Goal: Find specific page/section: Find specific page/section

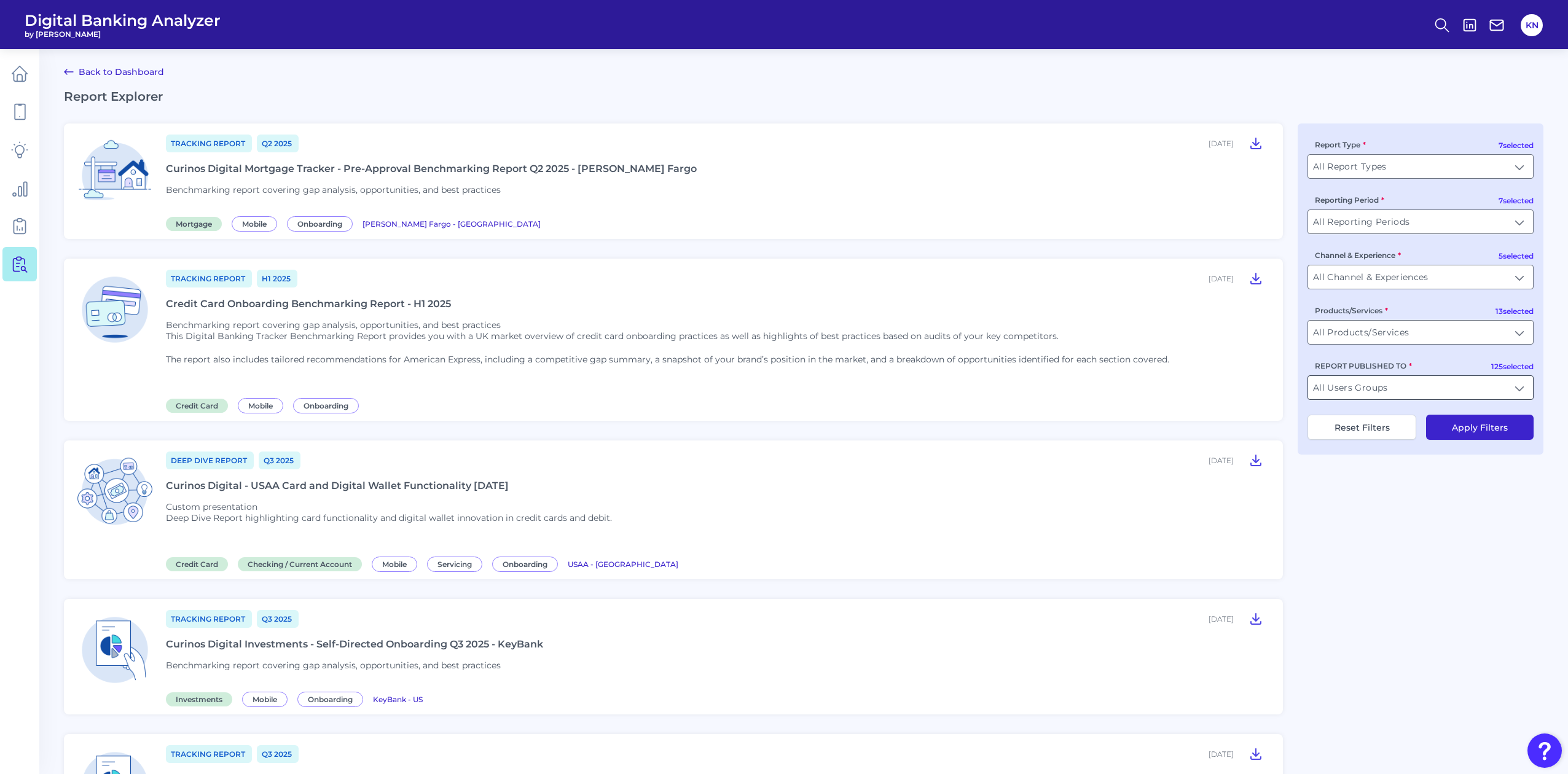
click at [1444, 394] on input "All Users Groups" at bounding box center [1420, 387] width 225 height 24
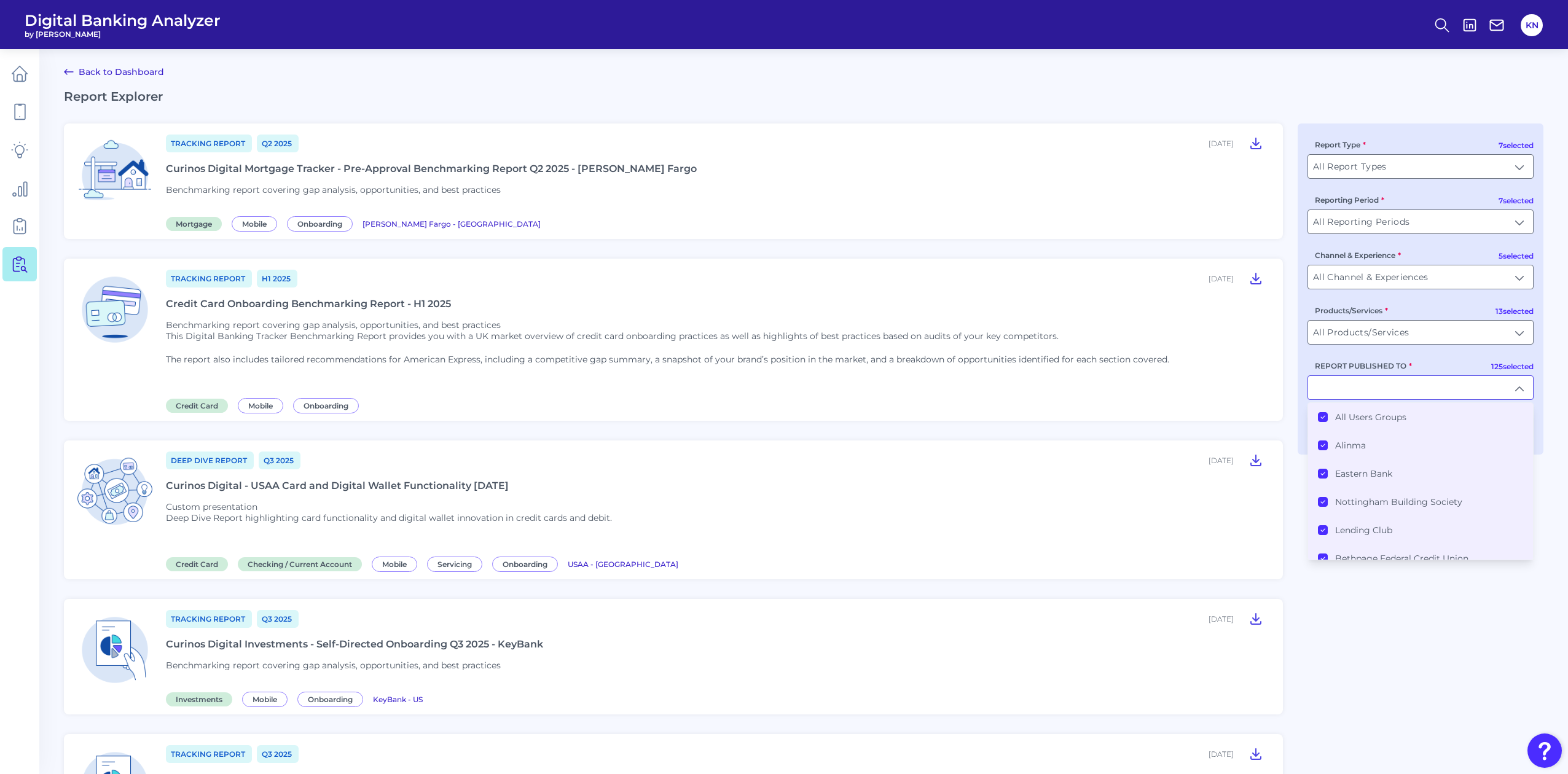
click at [1377, 413] on li "All Users Groups" at bounding box center [1420, 416] width 225 height 29
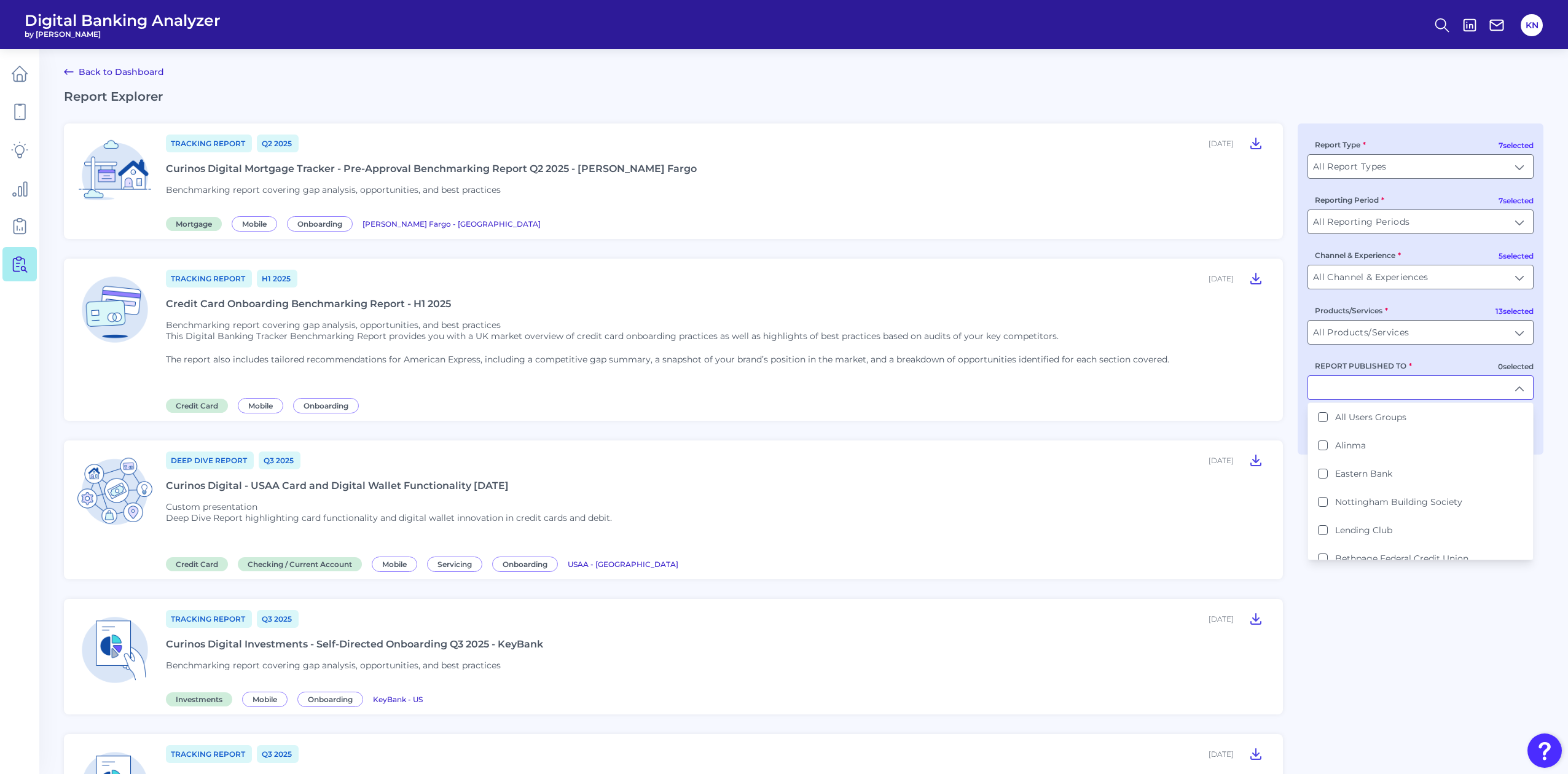
click at [1381, 393] on input "REPORT PUBLISHED TO" at bounding box center [1420, 387] width 225 height 24
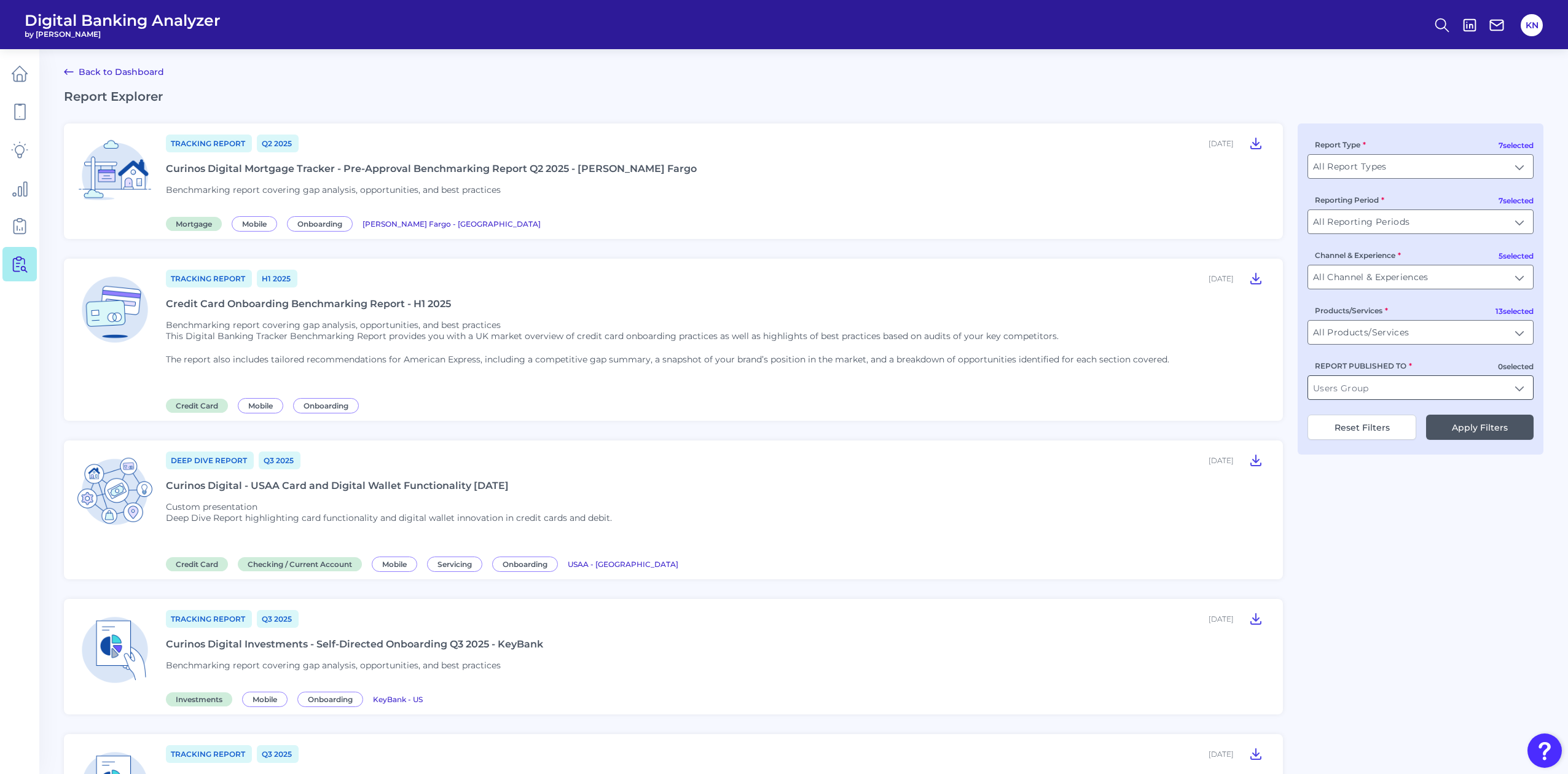
click at [1381, 393] on input "REPORT PUBLISHED TO" at bounding box center [1420, 387] width 225 height 24
click at [1377, 416] on li "HSBC" at bounding box center [1420, 416] width 225 height 29
type input "HSBC"
click at [1512, 436] on button "Apply Filters" at bounding box center [1479, 427] width 107 height 25
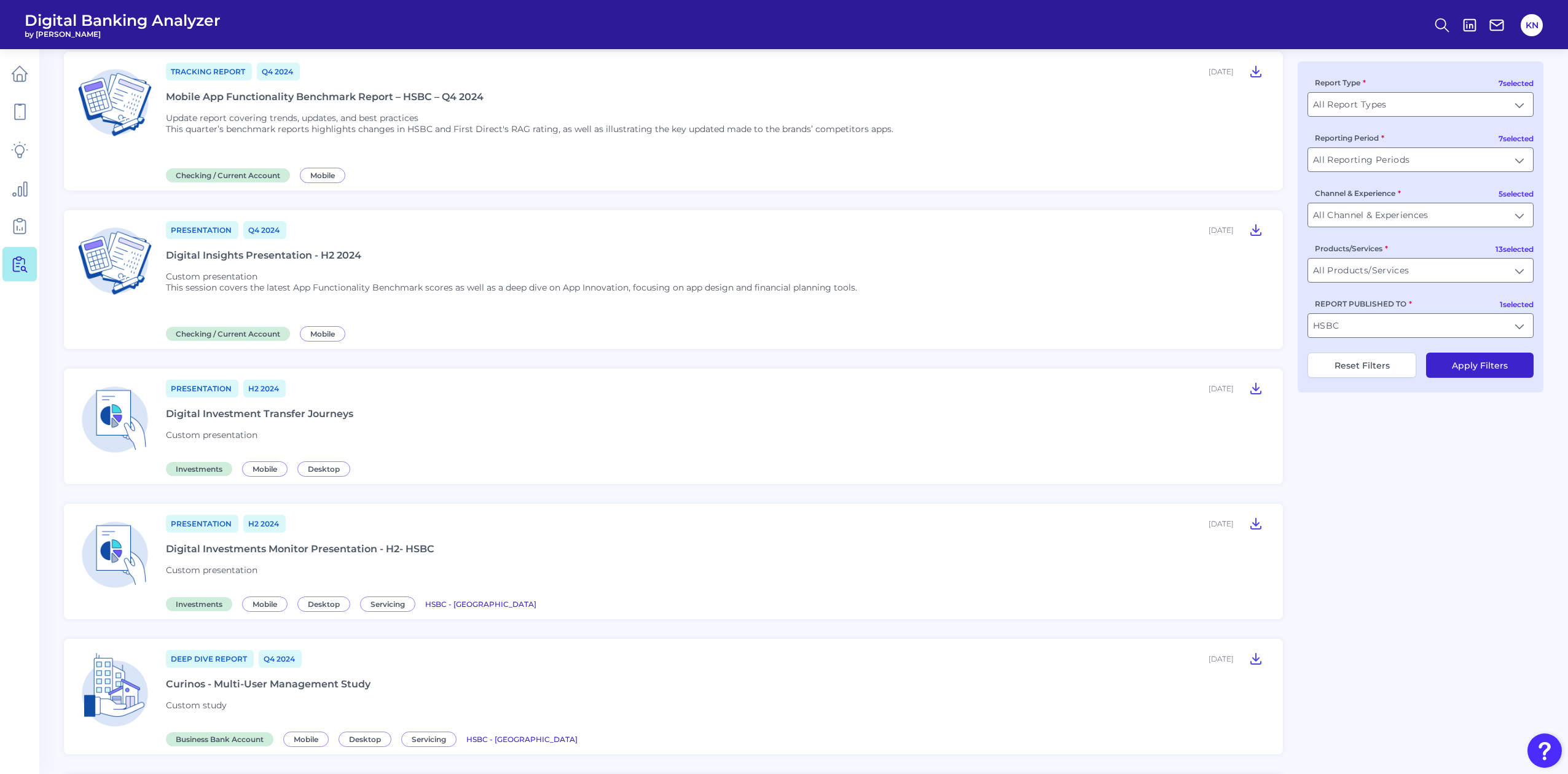
scroll to position [573, 0]
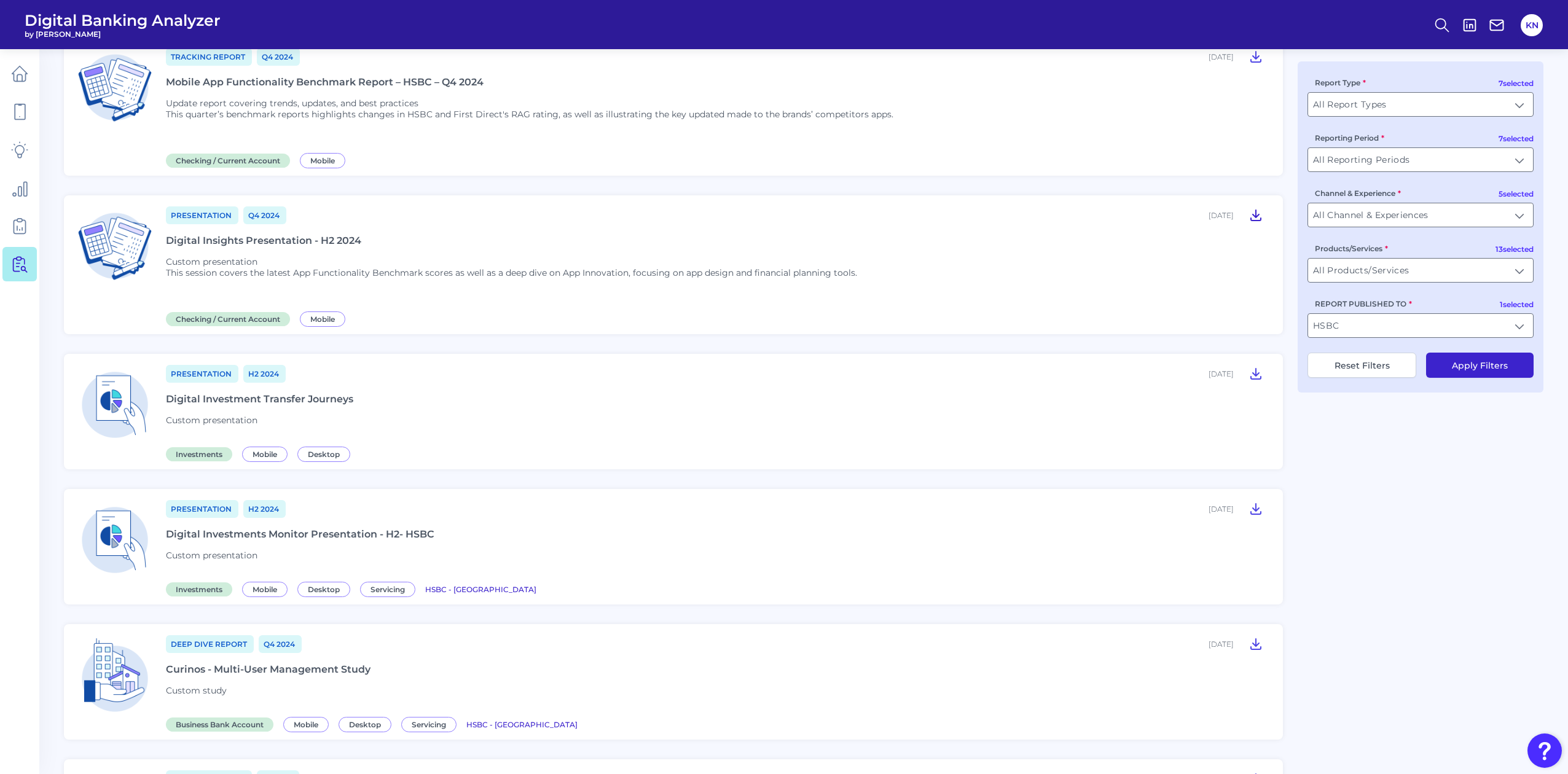
click at [1255, 213] on icon at bounding box center [1255, 215] width 10 height 11
click at [272, 243] on div "Digital Insights Presentation - H2 2024" at bounding box center [264, 241] width 196 height 11
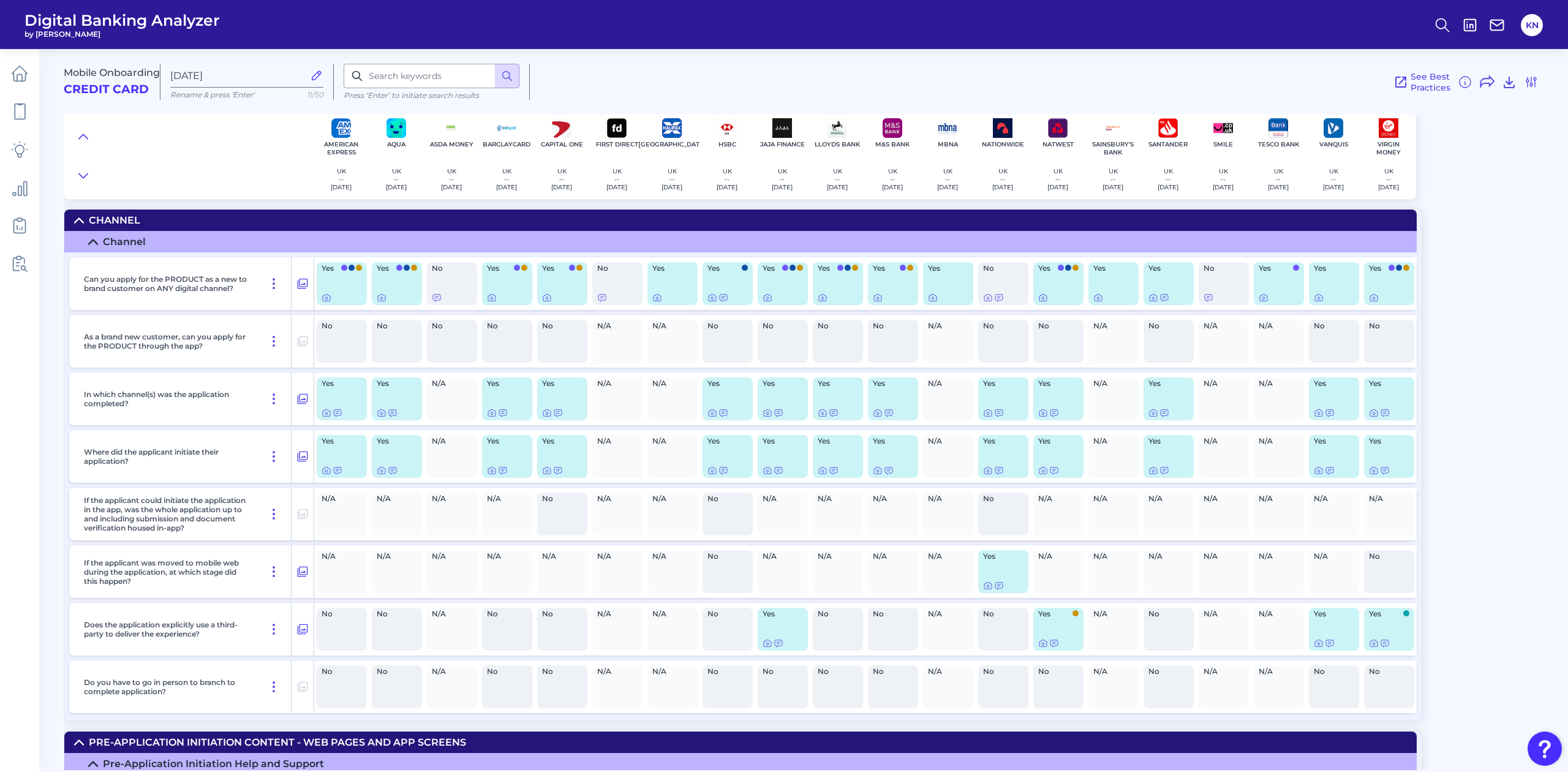
scroll to position [2110, 0]
